Goal: Information Seeking & Learning: Learn about a topic

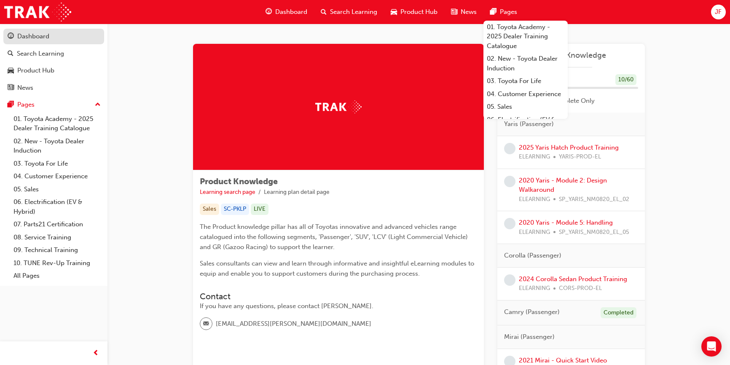
scroll to position [76, 0]
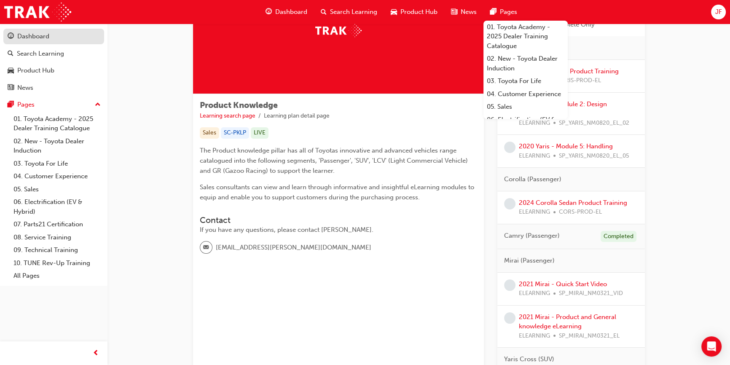
click at [18, 42] on link "Dashboard" at bounding box center [53, 37] width 101 height 16
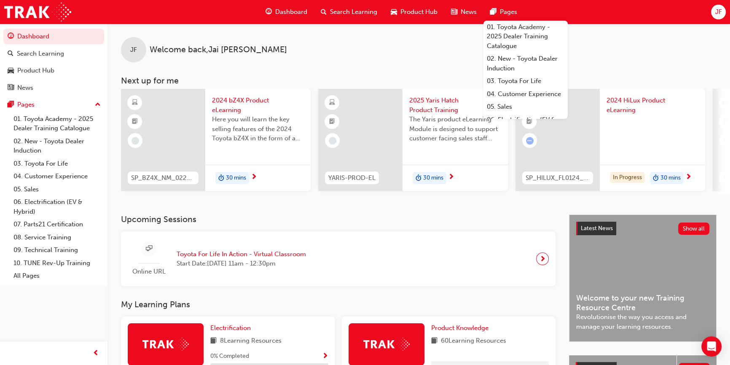
scroll to position [76, 0]
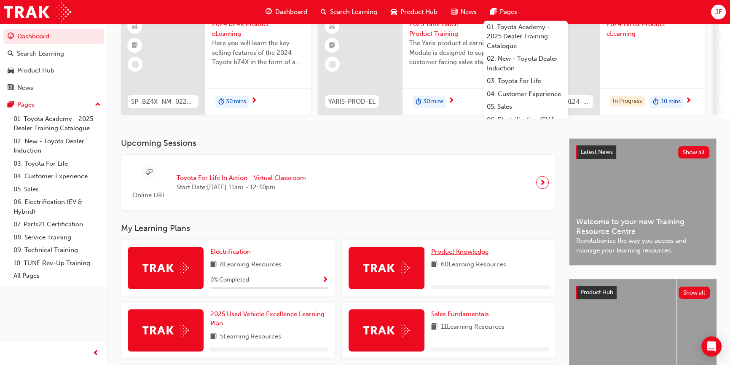
click at [438, 255] on span "Product Knowledge" at bounding box center [459, 252] width 57 height 8
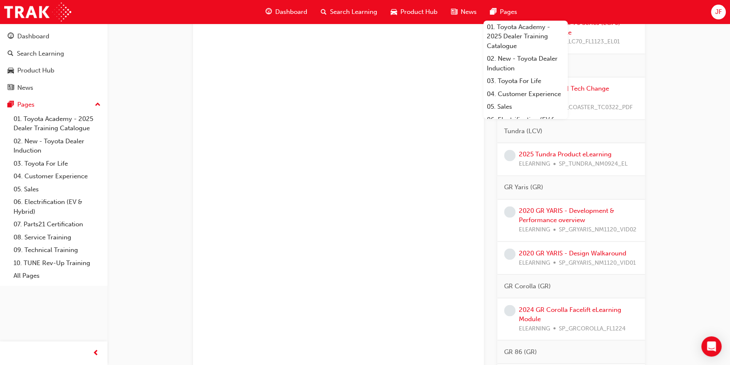
scroll to position [1800, 0]
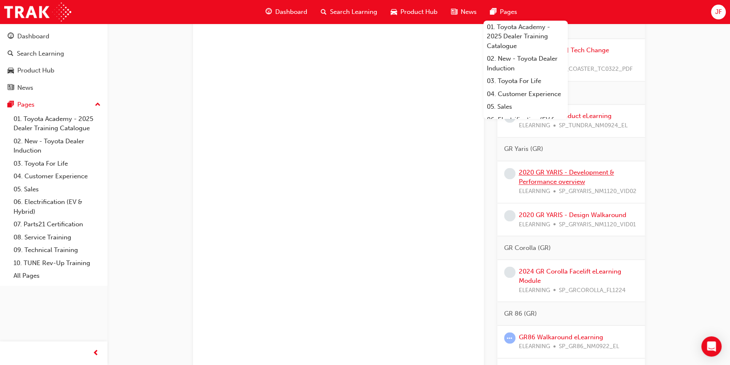
click at [567, 169] on link "2020 GR YARIS - Development & Performance overview" at bounding box center [566, 177] width 95 height 17
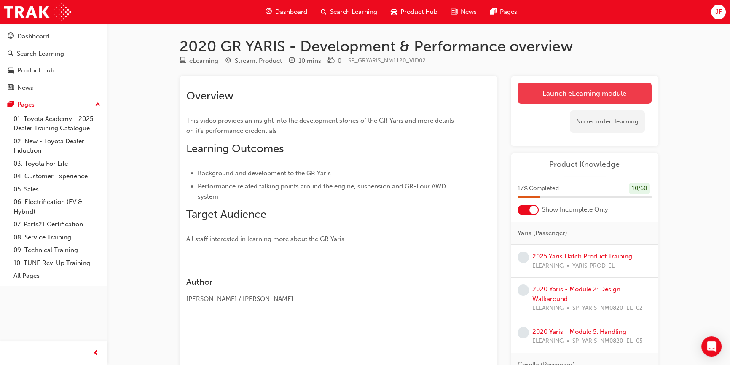
click at [613, 92] on link "Launch eLearning module" at bounding box center [584, 93] width 134 height 21
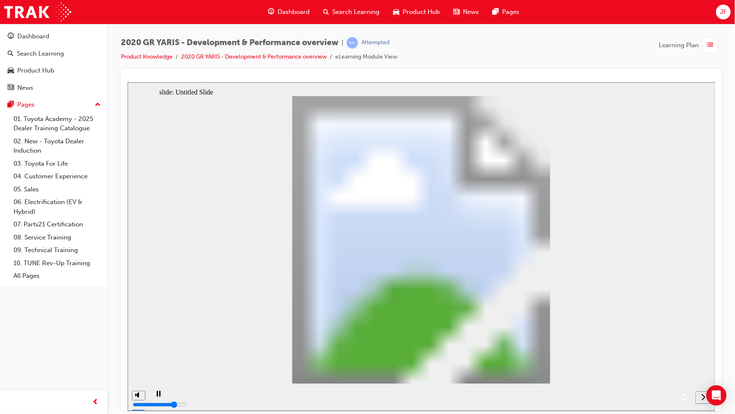
click at [583, 364] on div "playback controls" at bounding box center [419, 396] width 543 height 27
click at [581, 364] on div "playback controls" at bounding box center [419, 396] width 543 height 27
drag, startPoint x: 185, startPoint y: 396, endPoint x: 211, endPoint y: 387, distance: 26.6
click at [211, 364] on div "playback controls" at bounding box center [419, 396] width 543 height 27
click at [698, 364] on div "next" at bounding box center [702, 397] width 9 height 9
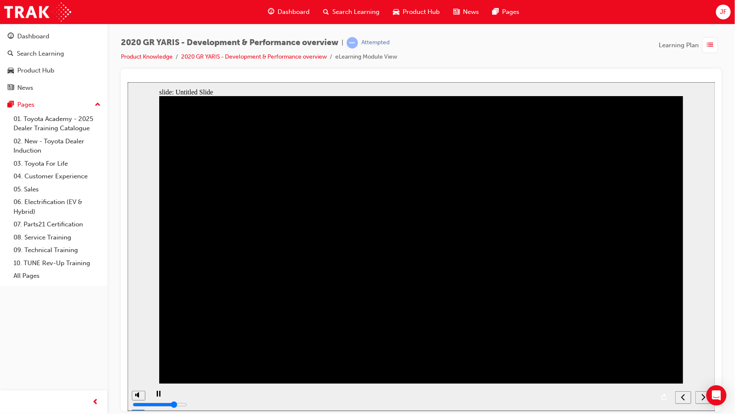
click at [699, 364] on div "next" at bounding box center [702, 397] width 9 height 9
click at [156, 364] on rect "play/pause" at bounding box center [156, 393] width 1 height 6
click at [27, 37] on div "Dashboard" at bounding box center [33, 37] width 32 height 10
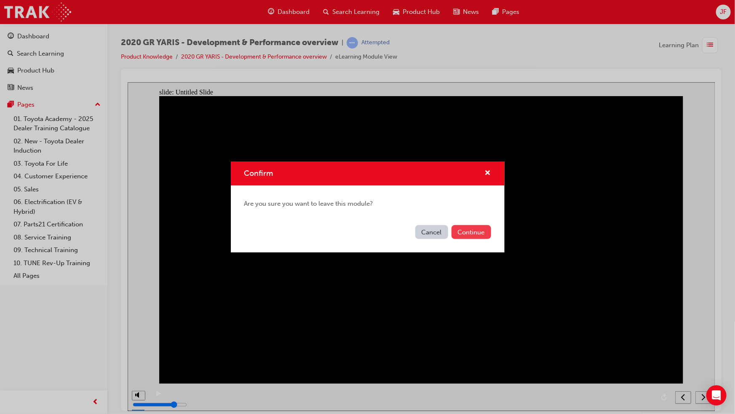
click at [471, 233] on button "Continue" at bounding box center [472, 232] width 40 height 14
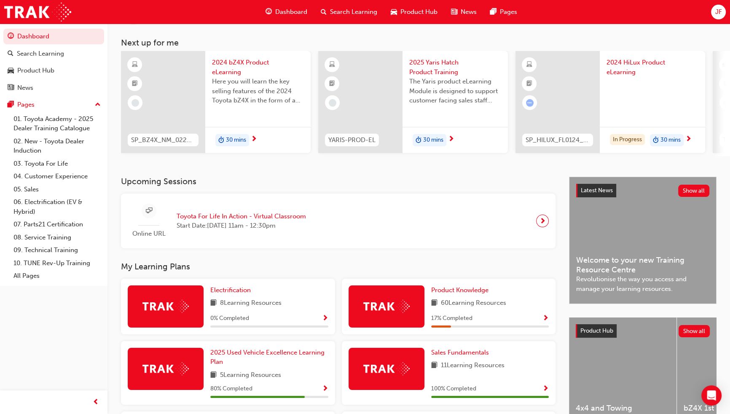
scroll to position [115, 0]
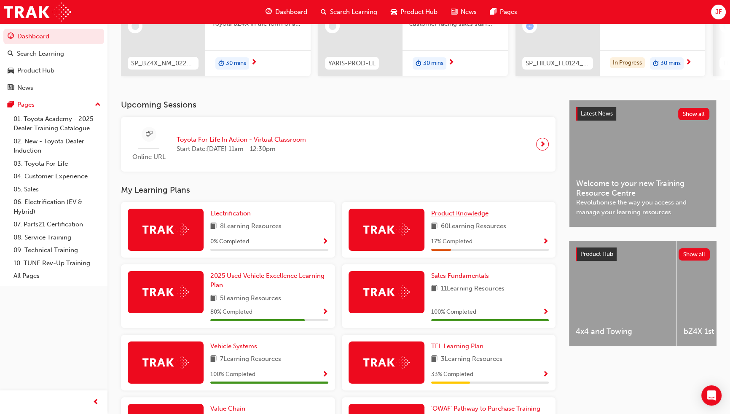
click at [444, 214] on span "Product Knowledge" at bounding box center [459, 213] width 57 height 8
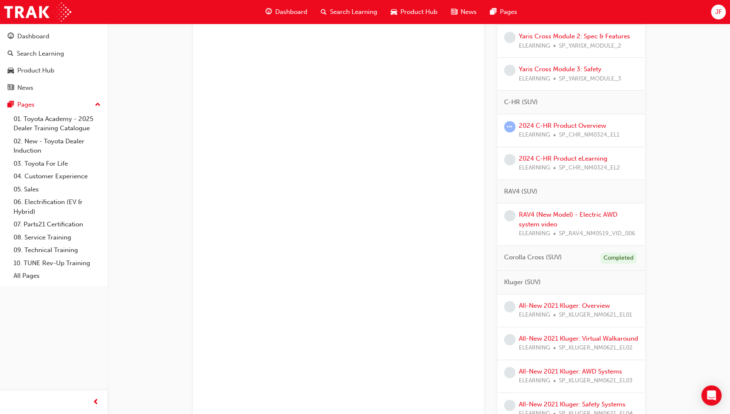
scroll to position [574, 0]
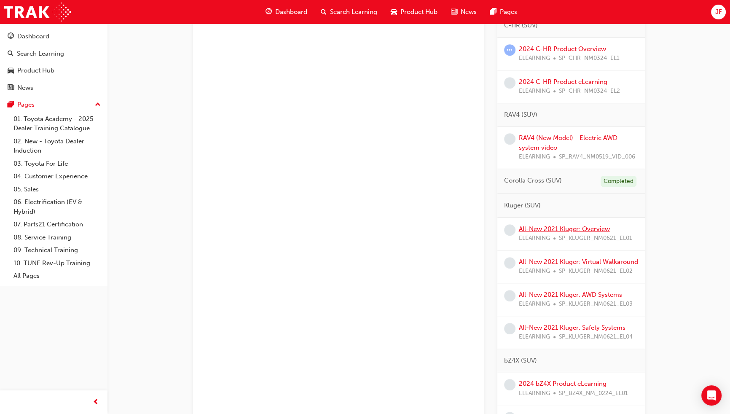
click at [566, 225] on link "All-New 2021 Kluger: Overview" at bounding box center [564, 229] width 91 height 8
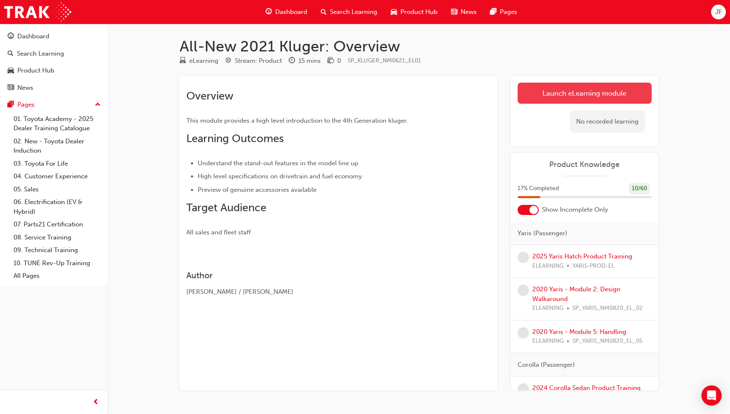
click at [542, 89] on link "Launch eLearning module" at bounding box center [584, 93] width 134 height 21
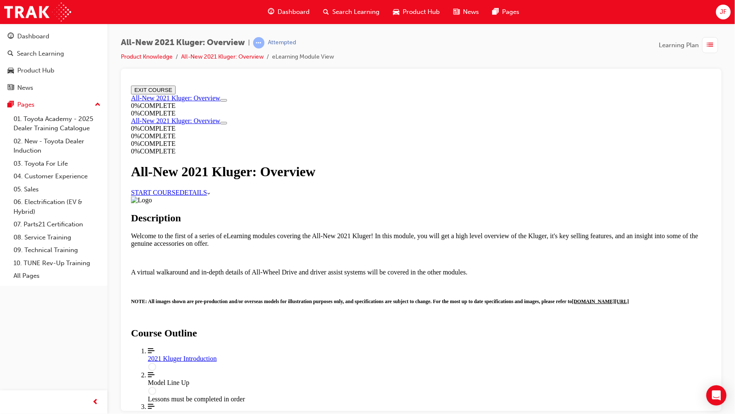
click at [179, 195] on link "START COURSE" at bounding box center [155, 191] width 48 height 7
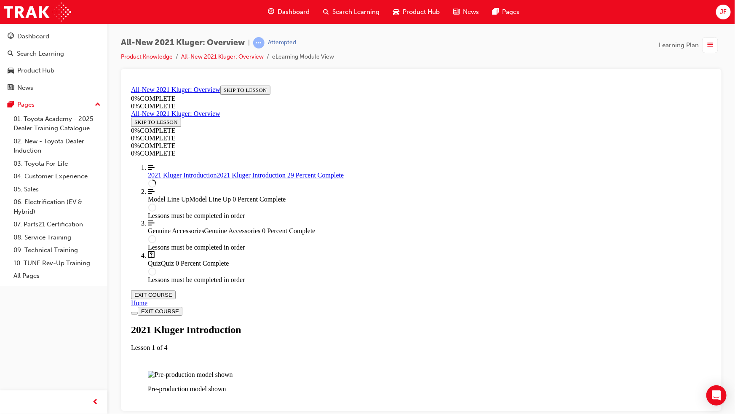
scroll to position [489, 0]
